Goal: Task Accomplishment & Management: Manage account settings

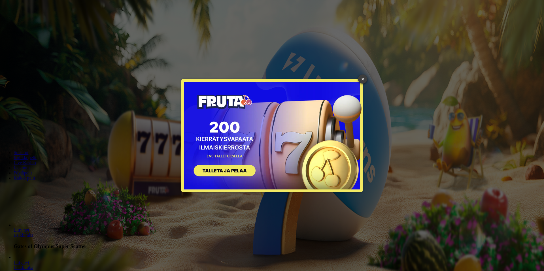
click at [362, 82] on link "×" at bounding box center [362, 79] width 9 height 9
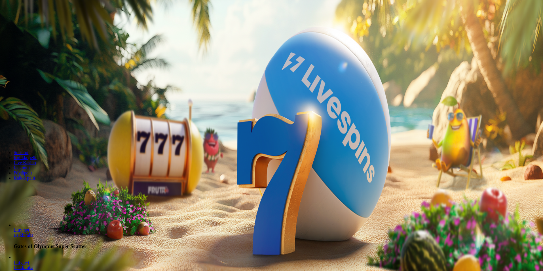
click at [43, 119] on input "***" at bounding box center [22, 122] width 40 height 6
click at [5, 134] on span "minus icon" at bounding box center [5, 134] width 0 height 0
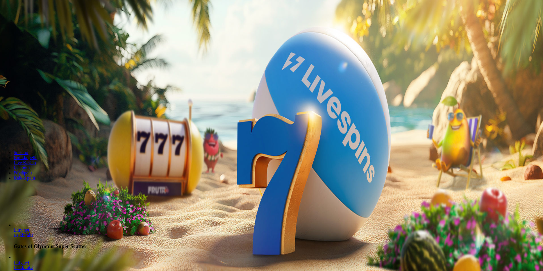
click at [5, 134] on span "minus icon" at bounding box center [5, 134] width 0 height 0
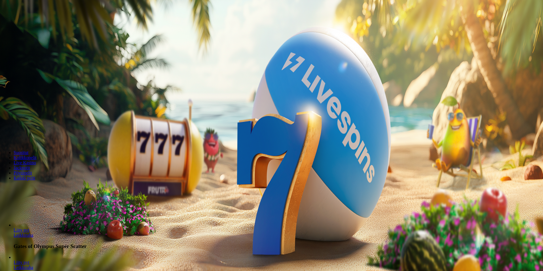
type input "**"
click at [30, 136] on span "Talleta ja pelaa" at bounding box center [17, 138] width 25 height 4
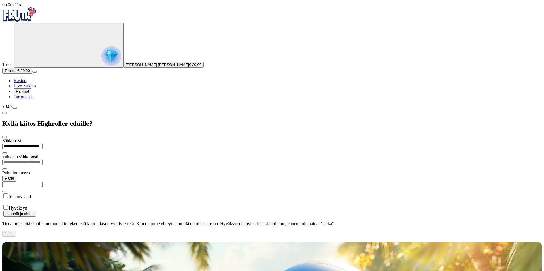
type input "**********"
click at [43, 160] on input "email" at bounding box center [22, 163] width 40 height 6
type input "**********"
click at [43, 182] on input "text" at bounding box center [22, 185] width 40 height 6
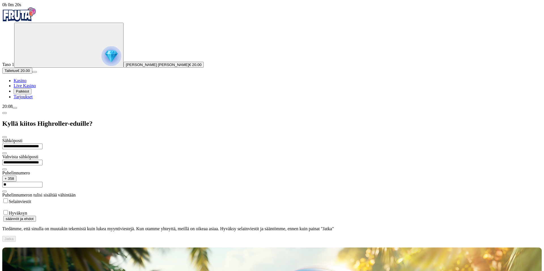
type input "*"
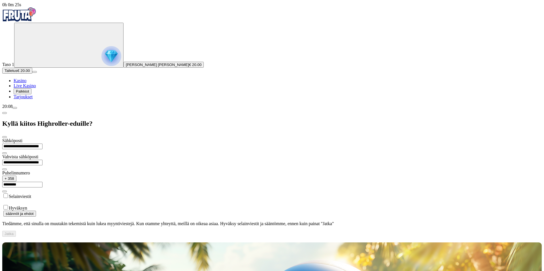
type input "*********"
click at [27, 206] on label "Hyväksyn" at bounding box center [18, 208] width 18 height 5
click at [16, 231] on button "Jatka" at bounding box center [9, 234] width 14 height 6
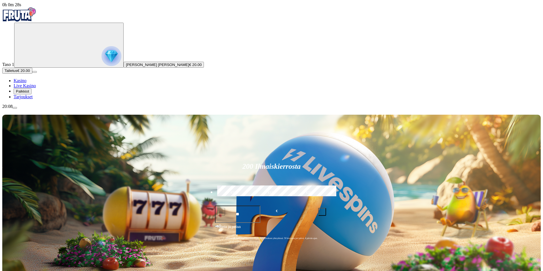
click at [29, 94] on span "Palkkiot" at bounding box center [22, 91] width 13 height 4
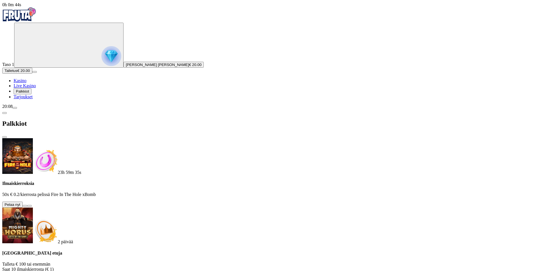
click at [31, 99] on span "Tarjoukset" at bounding box center [23, 96] width 19 height 5
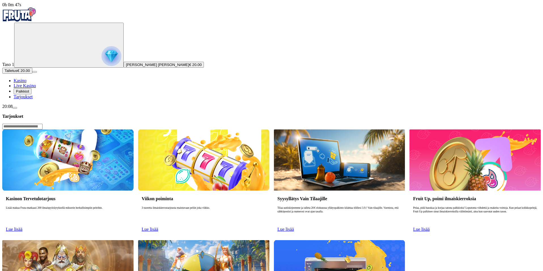
click at [29, 94] on span "Palkkiot" at bounding box center [22, 91] width 13 height 4
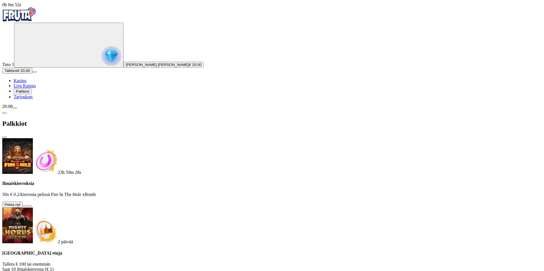
click at [27, 205] on button at bounding box center [25, 206] width 5 height 2
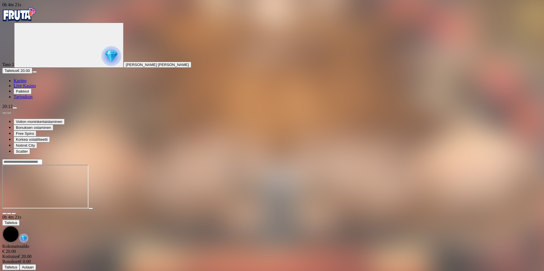
click at [36, 14] on img "Primary" at bounding box center [19, 14] width 34 height 14
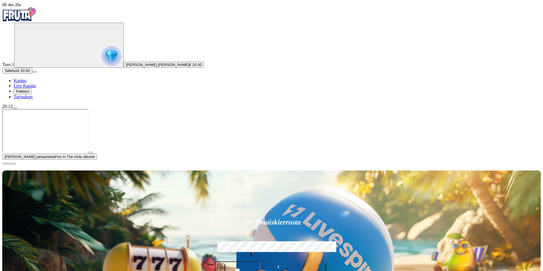
click at [91, 153] on span "play icon" at bounding box center [91, 153] width 0 height 0
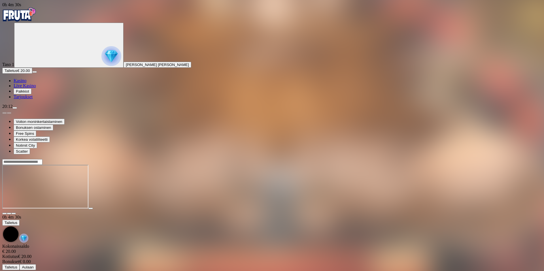
click at [31, 21] on img "Primary" at bounding box center [19, 14] width 34 height 14
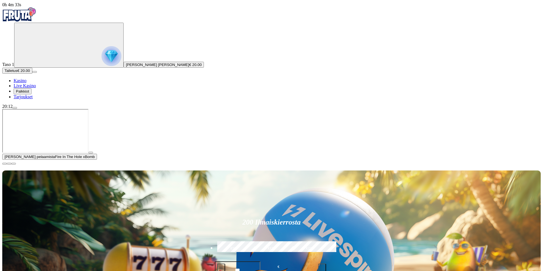
click at [5, 164] on span "close icon" at bounding box center [5, 164] width 0 height 0
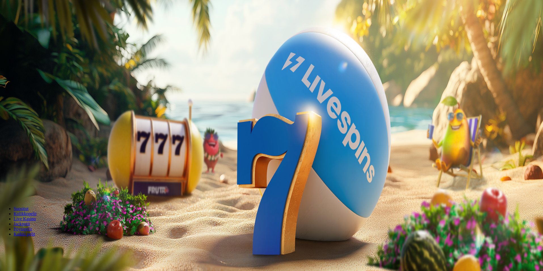
click at [29, 94] on span "Palkkiot" at bounding box center [22, 91] width 13 height 4
click at [31, 94] on button "Palkkiot" at bounding box center [23, 91] width 18 height 6
click at [39, 211] on span "info icon" at bounding box center [39, 211] width 0 height 0
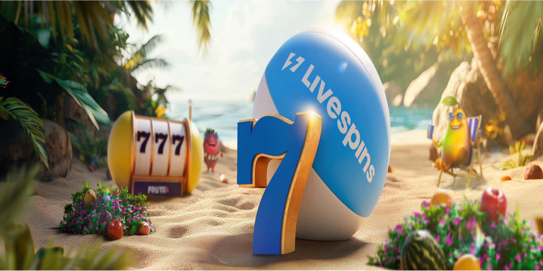
scroll to position [0, 0]
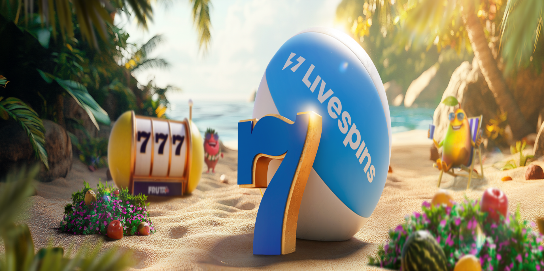
click at [29, 94] on span "Palkkiot" at bounding box center [22, 91] width 13 height 4
click at [47, 109] on div "20:13" at bounding box center [271, 106] width 538 height 5
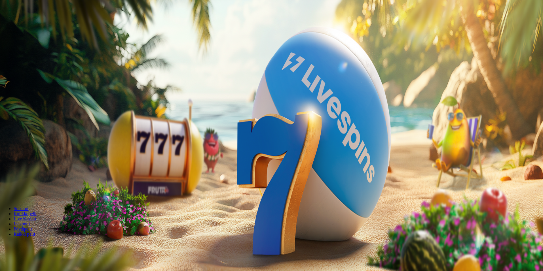
click at [15, 108] on span "menu icon" at bounding box center [15, 108] width 0 height 0
click at [20, 176] on button "Kotiutus" at bounding box center [11, 179] width 18 height 6
click at [43, 139] on input "number" at bounding box center [22, 142] width 40 height 6
type input "*****"
click at [23, 150] on span "Ulosmaksu" at bounding box center [14, 152] width 19 height 4
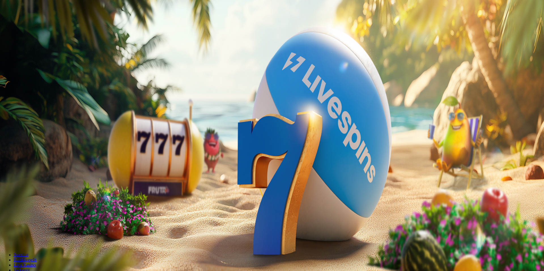
drag, startPoint x: 257, startPoint y: 235, endPoint x: 250, endPoint y: 185, distance: 49.5
click at [261, 155] on div at bounding box center [272, 155] width 540 height 0
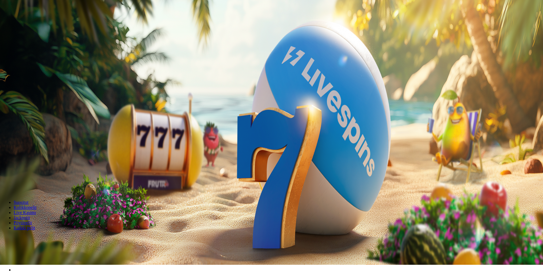
click at [29, 87] on span "Palkkiot" at bounding box center [22, 85] width 13 height 4
